Goal: Task Accomplishment & Management: Use online tool/utility

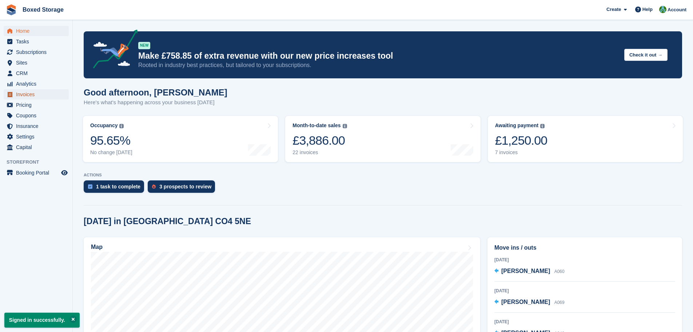
click at [31, 94] on span "Invoices" at bounding box center [38, 94] width 44 height 10
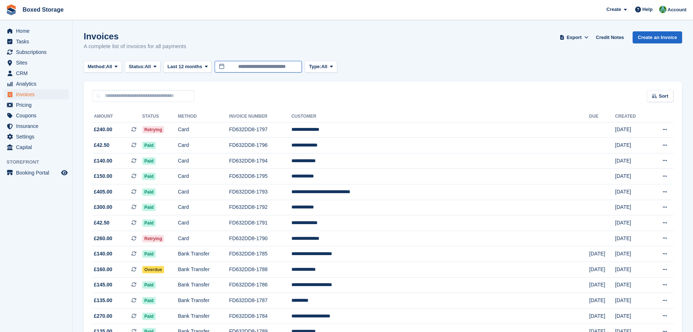
click at [228, 66] on input "**********" at bounding box center [258, 67] width 87 height 12
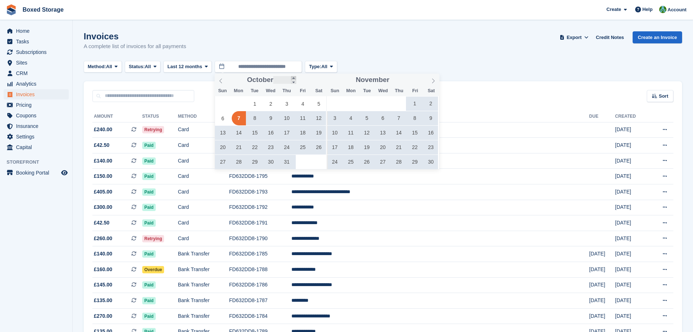
click at [293, 78] on span at bounding box center [293, 78] width 5 height 4
type input "****"
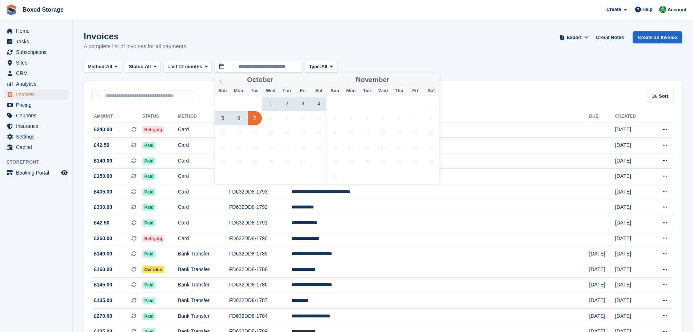
click at [220, 80] on icon at bounding box center [220, 80] width 3 height 5
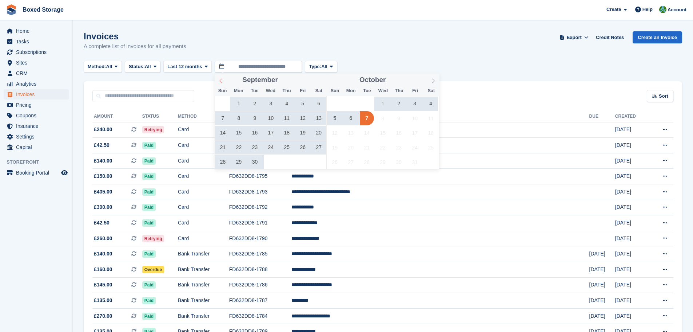
click at [220, 80] on icon at bounding box center [220, 80] width 3 height 5
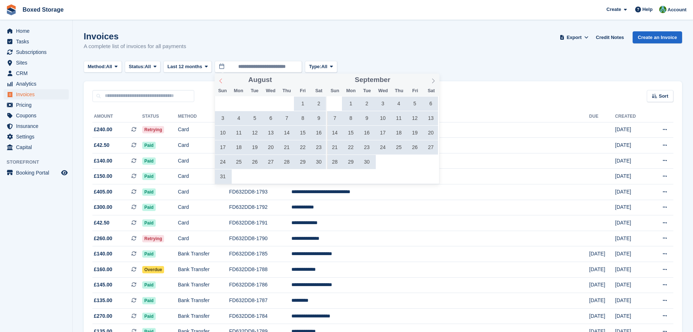
click at [220, 80] on icon at bounding box center [220, 80] width 3 height 5
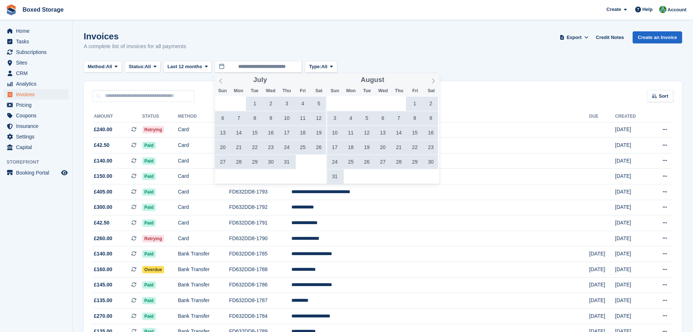
click at [256, 104] on span "1" at bounding box center [255, 103] width 14 height 14
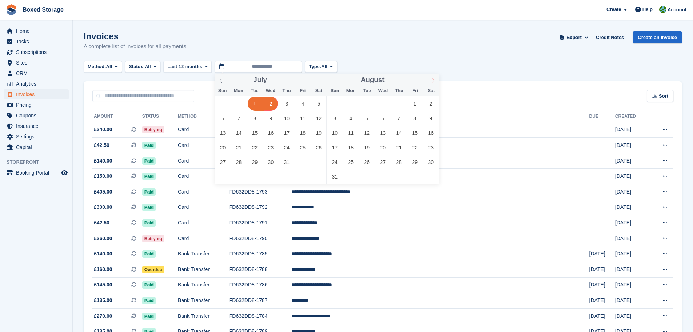
click at [433, 81] on icon at bounding box center [433, 80] width 5 height 5
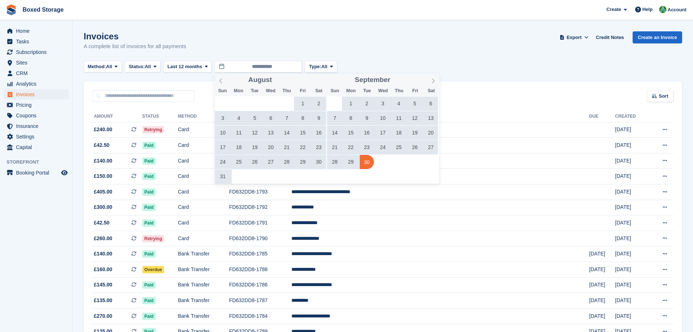
click at [368, 164] on span "30" at bounding box center [367, 162] width 14 height 14
type input "**********"
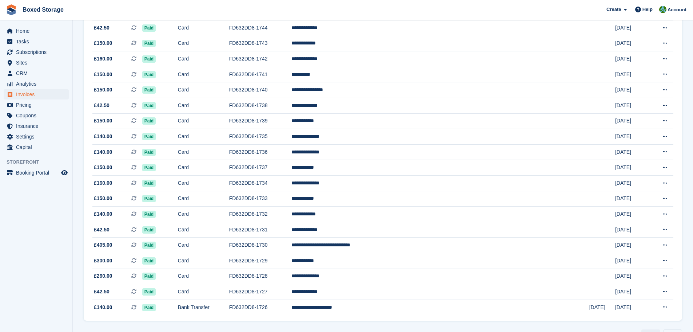
scroll to position [602, 0]
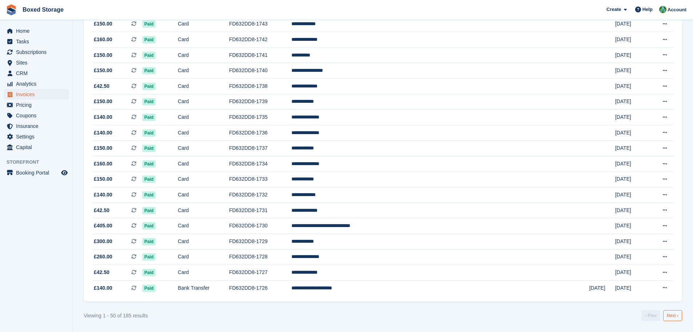
click at [672, 319] on link "Next ›" at bounding box center [672, 315] width 19 height 11
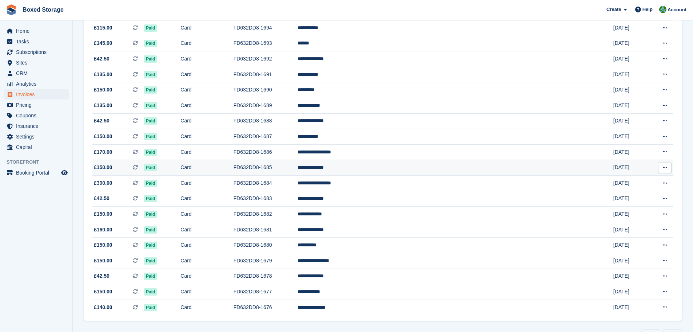
scroll to position [602, 0]
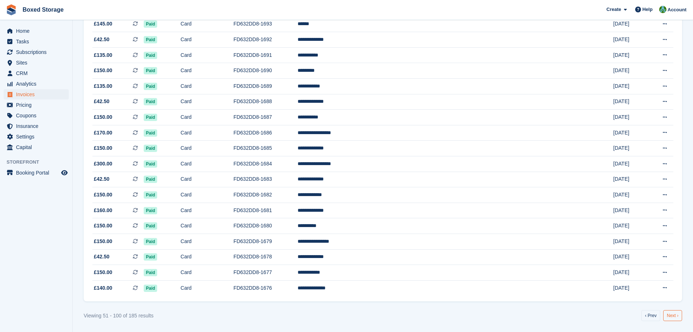
click at [669, 312] on link "Next ›" at bounding box center [672, 315] width 19 height 11
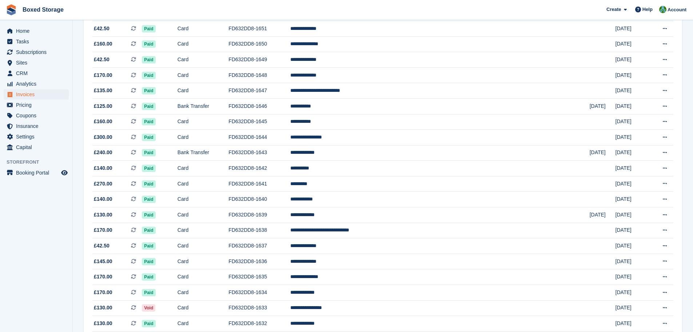
scroll to position [602, 0]
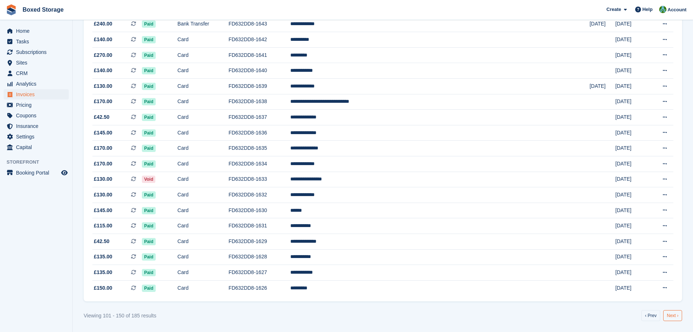
click at [673, 319] on link "Next ›" at bounding box center [672, 315] width 19 height 11
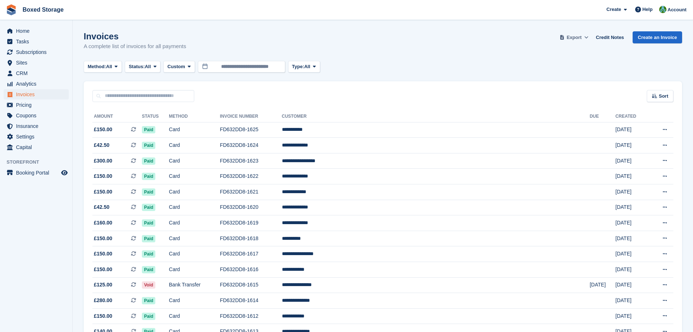
click at [588, 38] on icon at bounding box center [586, 37] width 4 height 5
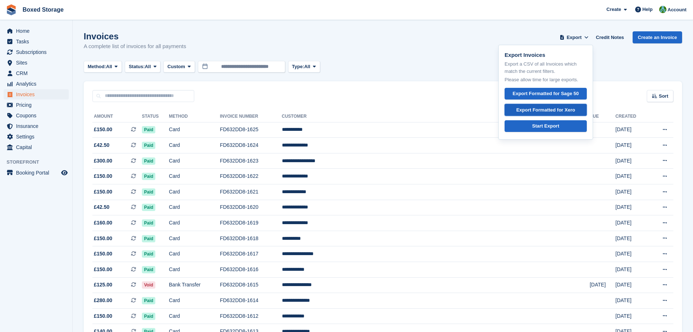
click at [563, 108] on div "Export Formatted for Xero" at bounding box center [545, 109] width 59 height 7
click at [678, 9] on span "Account" at bounding box center [677, 9] width 19 height 7
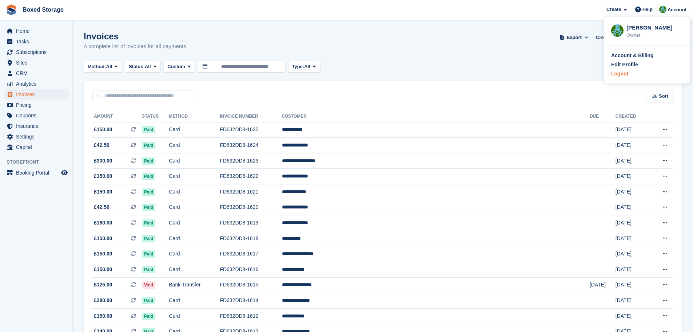
click at [623, 75] on div "Logout" at bounding box center [619, 74] width 17 height 8
